Goal: Task Accomplishment & Management: Manage account settings

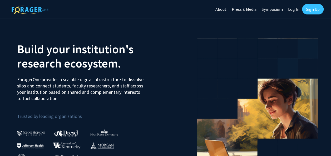
click at [293, 11] on link "Log In" at bounding box center [293, 9] width 17 height 18
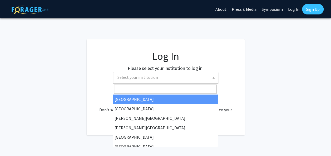
click at [214, 76] on span at bounding box center [213, 78] width 5 height 12
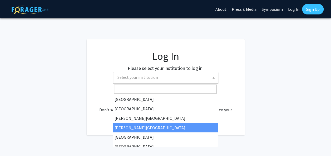
select select "27"
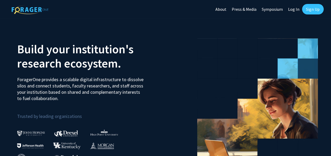
click at [310, 9] on link "Sign Up" at bounding box center [313, 9] width 22 height 11
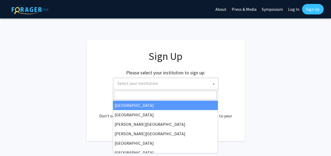
click at [213, 83] on b at bounding box center [214, 83] width 2 height 1
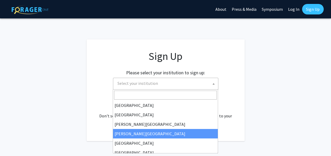
select select "27"
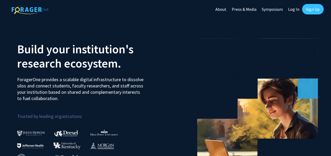
click at [296, 10] on link "Log In" at bounding box center [293, 9] width 17 height 18
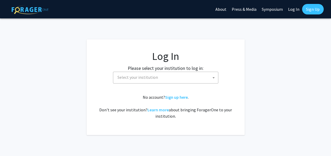
click at [212, 79] on span at bounding box center [213, 78] width 5 height 12
click at [250, 76] on fg-login "Log In Please select your institution to log in: [GEOGRAPHIC_DATA] [GEOGRAPHIC_…" at bounding box center [165, 87] width 331 height 96
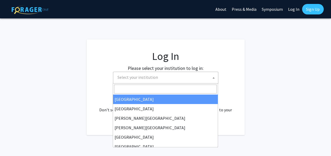
click at [216, 76] on span "Select your institution" at bounding box center [166, 77] width 103 height 11
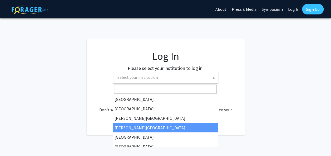
select select "27"
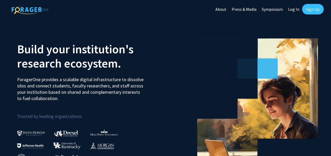
click at [295, 11] on link "Log In" at bounding box center [293, 9] width 17 height 18
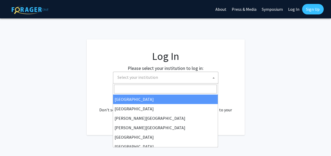
click at [213, 78] on span at bounding box center [213, 78] width 5 height 12
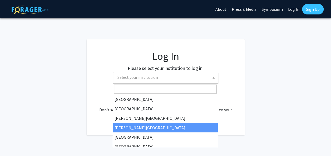
select select "27"
